Goal: Task Accomplishment & Management: Manage account settings

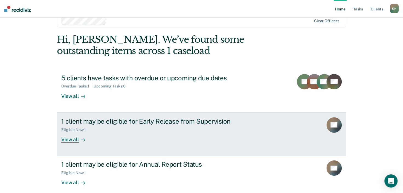
scroll to position [18, 0]
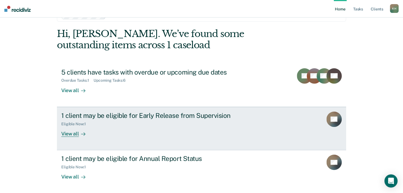
click at [193, 121] on div "Eligible Now : 1" at bounding box center [157, 122] width 192 height 7
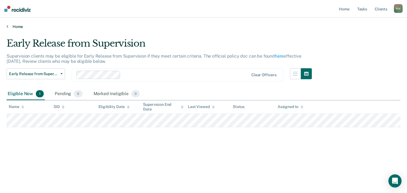
click at [11, 29] on main "Early Release from Supervision Supervision clients may be eligible for Early Re…" at bounding box center [203, 110] width 407 height 162
click at [13, 26] on link "Home" at bounding box center [204, 26] width 394 height 5
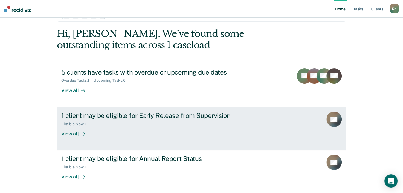
scroll to position [40, 0]
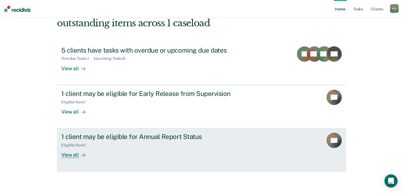
click at [145, 151] on div "1 client may be eligible for Annual Report Status Eligible Now : 1 View all" at bounding box center [163, 144] width 205 height 25
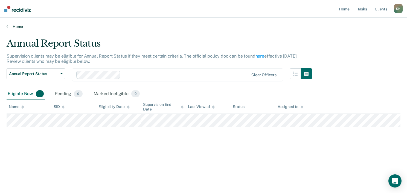
click at [16, 25] on link "Home" at bounding box center [204, 26] width 394 height 5
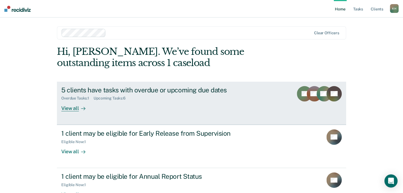
click at [93, 92] on div "5 clients have tasks with overdue or upcoming due dates" at bounding box center [157, 90] width 192 height 8
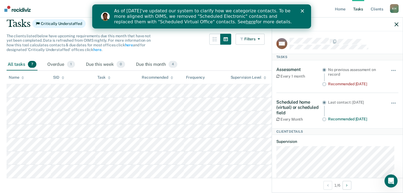
scroll to position [27, 0]
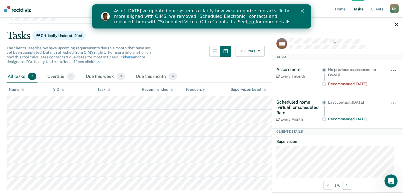
click at [391, 70] on span "button" at bounding box center [391, 70] width 1 height 1
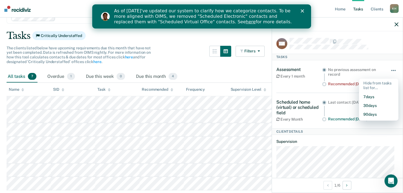
click at [389, 71] on button "button" at bounding box center [393, 73] width 9 height 9
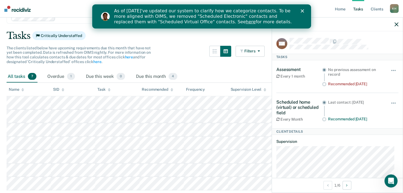
click at [305, 80] on div "Assessment Every 1 month" at bounding box center [299, 76] width 46 height 19
click at [182, 62] on div "The clients listed below have upcoming requirements due this month that have no…" at bounding box center [136, 58] width 258 height 25
click at [59, 73] on div "Overdue 1" at bounding box center [61, 77] width 30 height 12
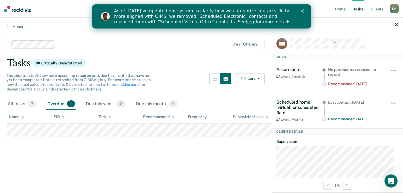
scroll to position [0, 0]
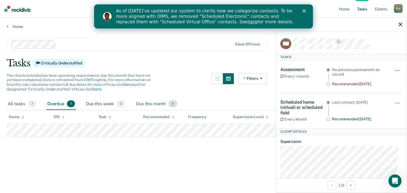
click at [159, 104] on div "Due this month 4" at bounding box center [156, 104] width 43 height 12
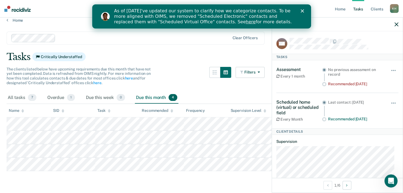
scroll to position [17, 0]
click at [394, 27] on div at bounding box center [337, 25] width 131 height 14
click at [394, 24] on icon "button" at bounding box center [396, 24] width 4 height 4
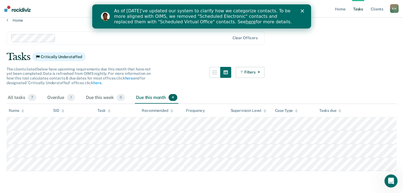
click at [304, 10] on div "Close" at bounding box center [302, 10] width 5 height 3
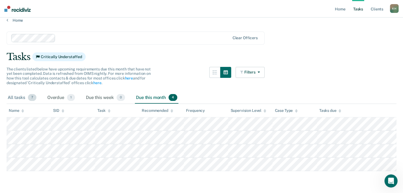
click at [16, 92] on div "All tasks 7" at bounding box center [22, 98] width 31 height 12
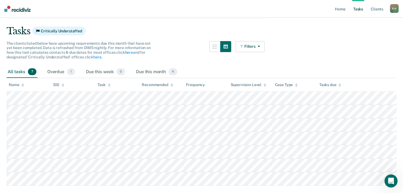
scroll to position [57, 0]
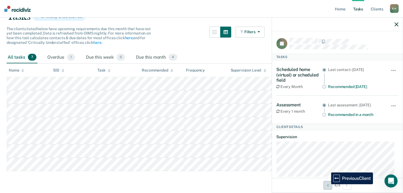
click at [327, 184] on icon "Previous Client" at bounding box center [327, 185] width 1 height 4
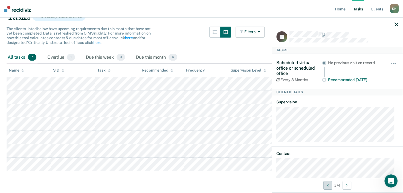
scroll to position [0, 0]
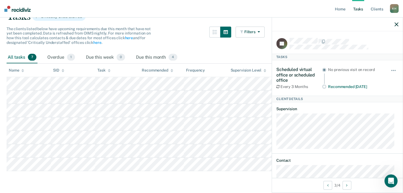
click at [232, 187] on main "Clear officers Tasks Critically Understaffed The clients listed below have upco…" at bounding box center [201, 86] width 403 height 208
click at [397, 22] on icon "button" at bounding box center [396, 24] width 4 height 4
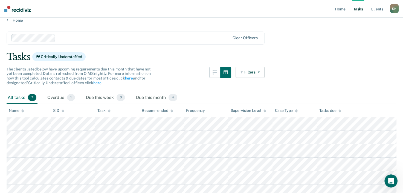
scroll to position [2, 0]
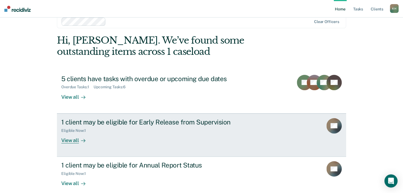
scroll to position [18, 0]
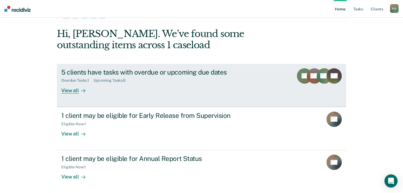
click at [73, 92] on div "View all" at bounding box center [76, 88] width 31 height 11
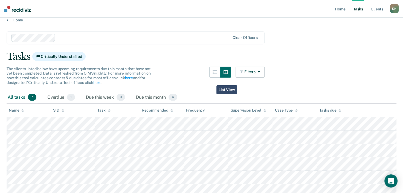
scroll to position [55, 0]
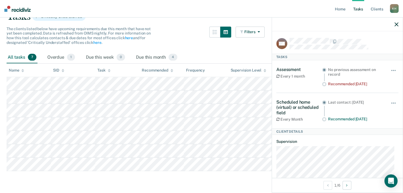
click at [346, 118] on div "Recommended [DATE]" at bounding box center [355, 118] width 55 height 5
click at [324, 118] on circle at bounding box center [324, 119] width 4 height 4
click at [389, 101] on button "button" at bounding box center [393, 105] width 9 height 9
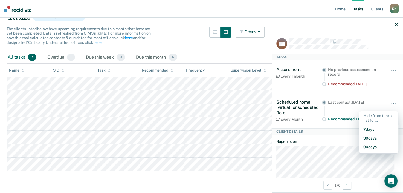
click at [389, 101] on button "button" at bounding box center [393, 105] width 9 height 9
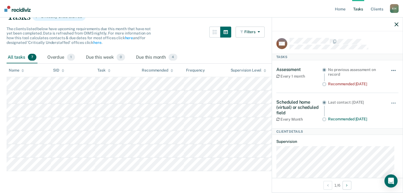
click at [389, 72] on button "button" at bounding box center [393, 73] width 9 height 9
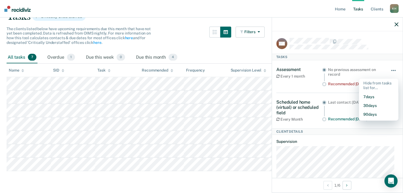
click at [389, 73] on button "button" at bounding box center [393, 73] width 9 height 9
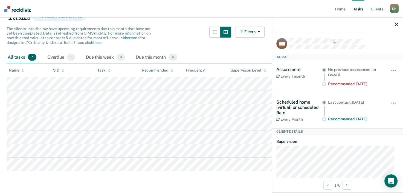
click at [349, 83] on div "Recommended 2 months ago" at bounding box center [355, 83] width 55 height 5
click at [376, 13] on link "Client s" at bounding box center [376, 9] width 15 height 18
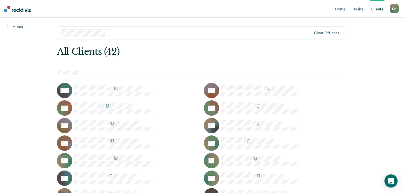
click at [6, 26] on div "Home" at bounding box center [15, 23] width 30 height 11
click at [15, 26] on link "Home" at bounding box center [15, 26] width 16 height 5
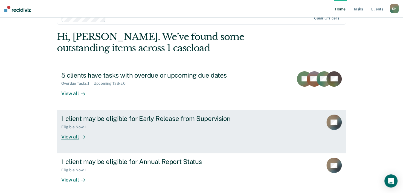
scroll to position [27, 0]
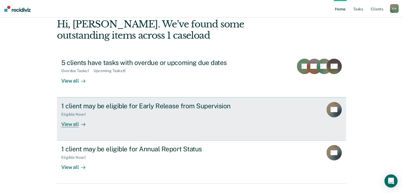
click at [150, 115] on div "Eligible Now : 1" at bounding box center [157, 113] width 192 height 7
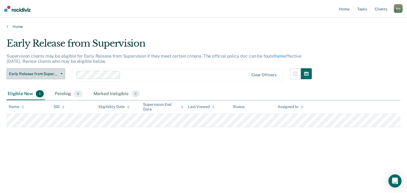
click at [39, 74] on span "Early Release from Supervision" at bounding box center [33, 73] width 49 height 5
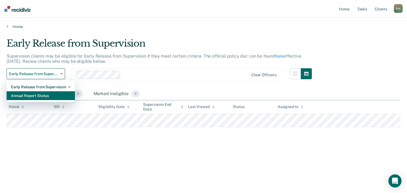
click at [39, 95] on div "Annual Report Status" at bounding box center [41, 95] width 60 height 9
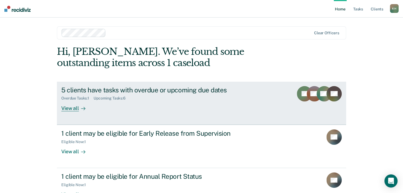
click at [106, 97] on div "Upcoming Tasks : 6" at bounding box center [112, 98] width 36 height 5
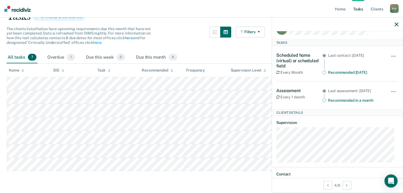
scroll to position [27, 0]
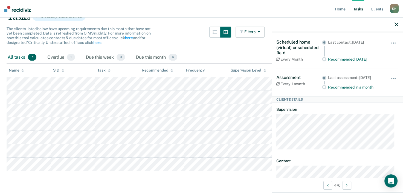
click at [259, 5] on nav "Home Tasks Client s [PERSON_NAME] K H Profile How it works Log Out" at bounding box center [201, 9] width 403 height 18
